Goal: Obtain resource: Download file/media

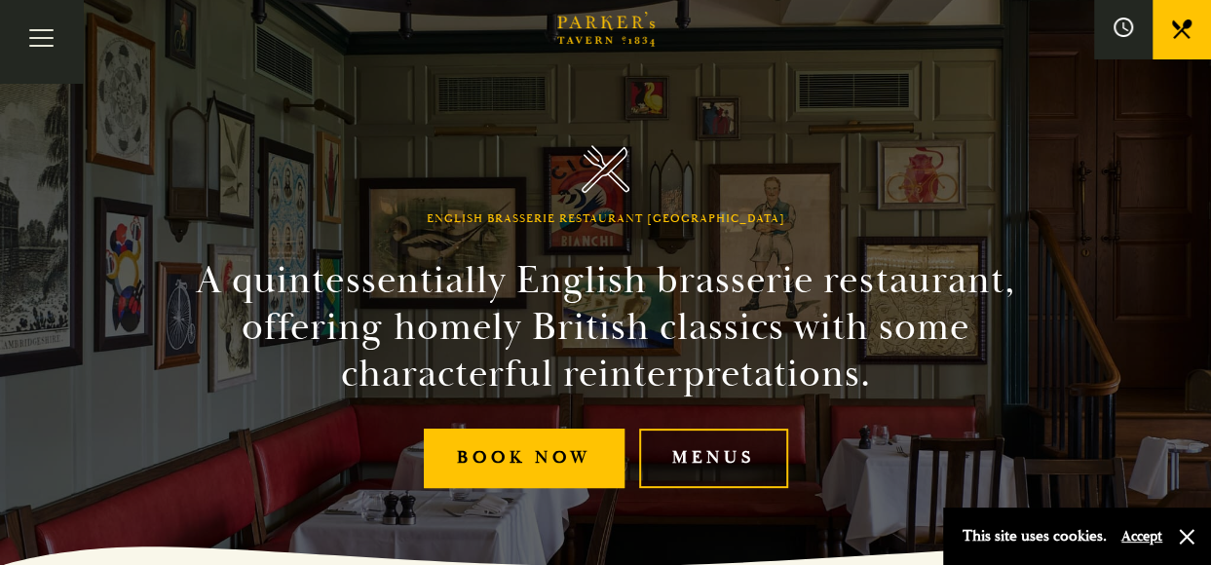
click at [701, 457] on link "Menus" at bounding box center [713, 458] width 149 height 59
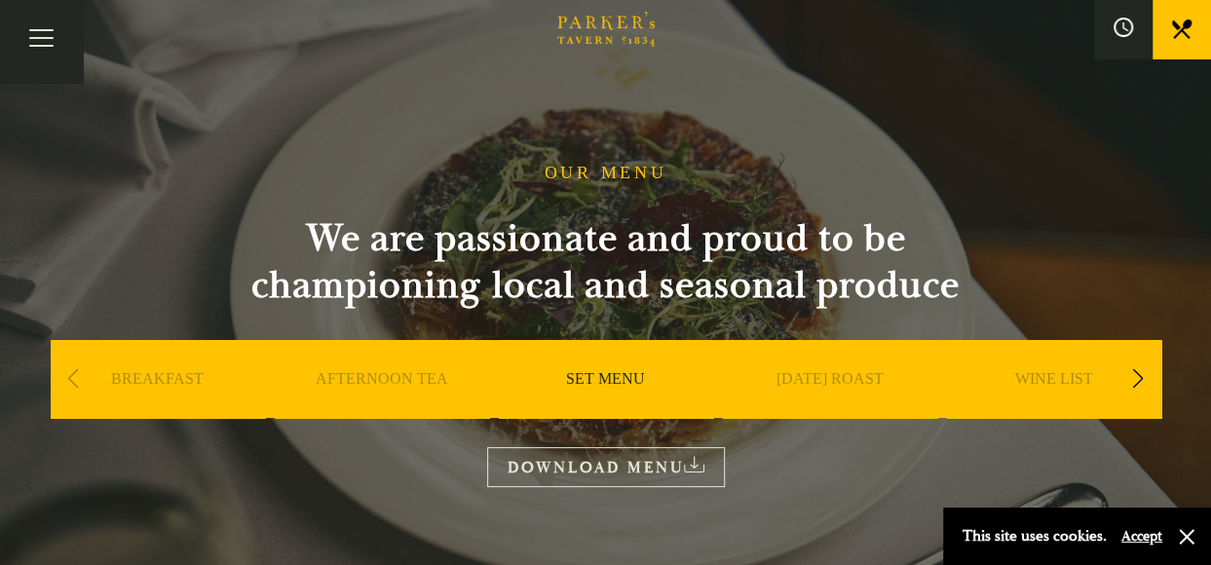
click at [589, 466] on link "DOWNLOAD MENU" at bounding box center [606, 467] width 238 height 40
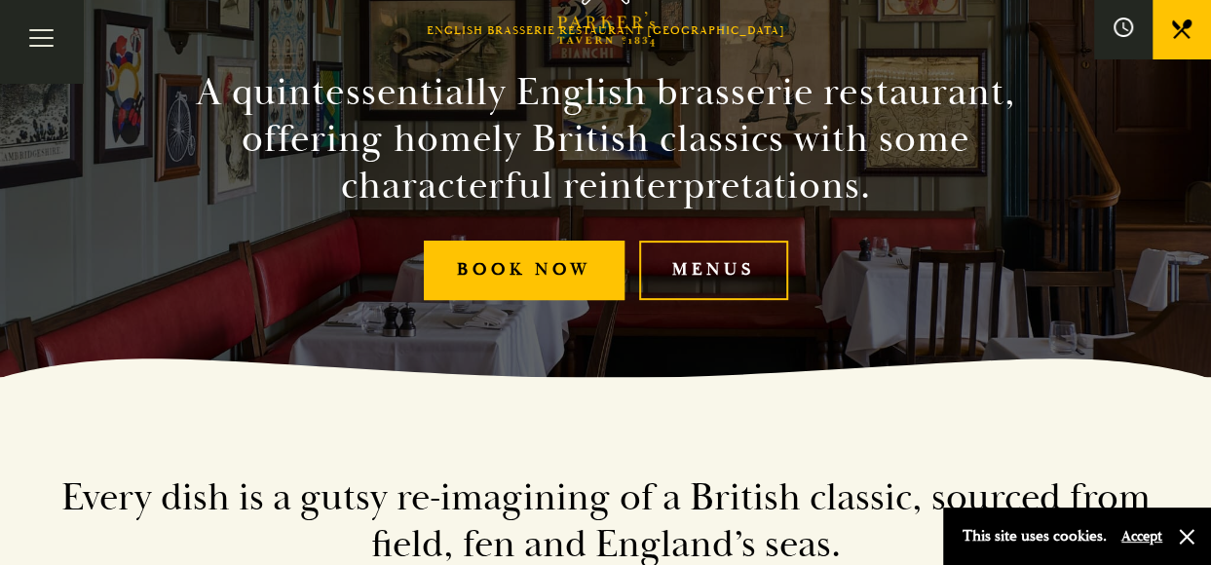
scroll to position [195, 0]
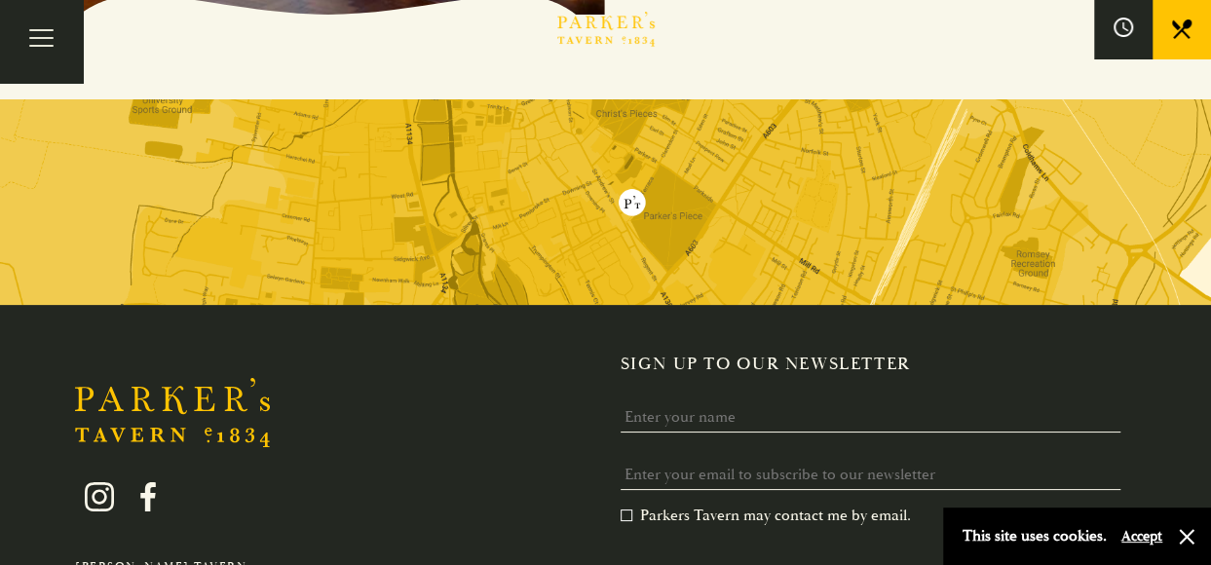
scroll to position [3422, 0]
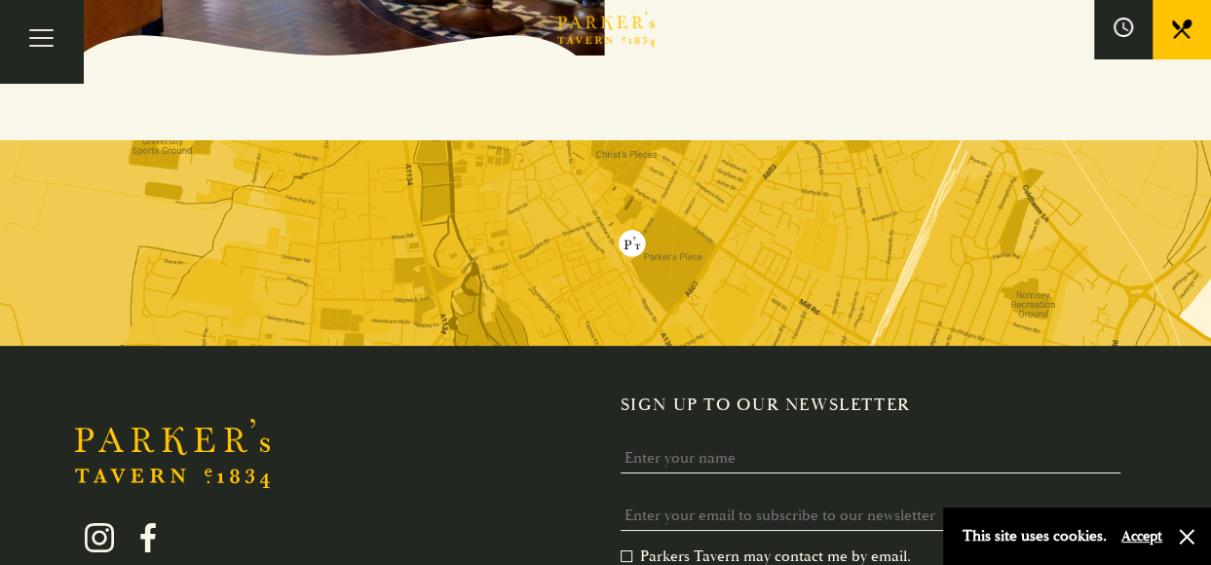
click at [624, 246] on img at bounding box center [605, 243] width 1211 height 206
